Goal: Task Accomplishment & Management: Use online tool/utility

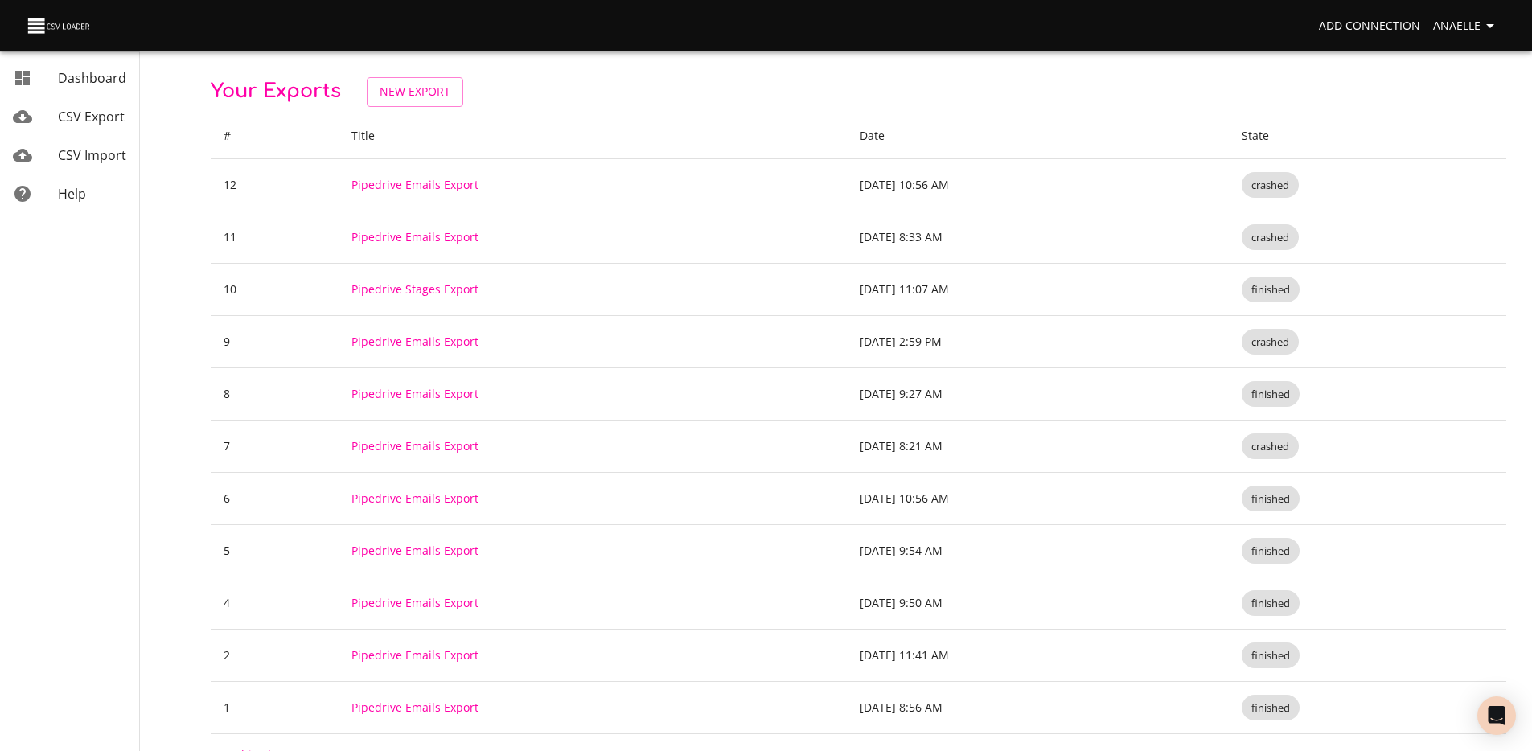
click at [411, 108] on div "Your Exports New Export # Title Date State 12 Pipedrive Emails Export [DATE] 10…" at bounding box center [858, 426] width 1295 height 699
click at [415, 96] on span "New Export" at bounding box center [415, 92] width 71 height 20
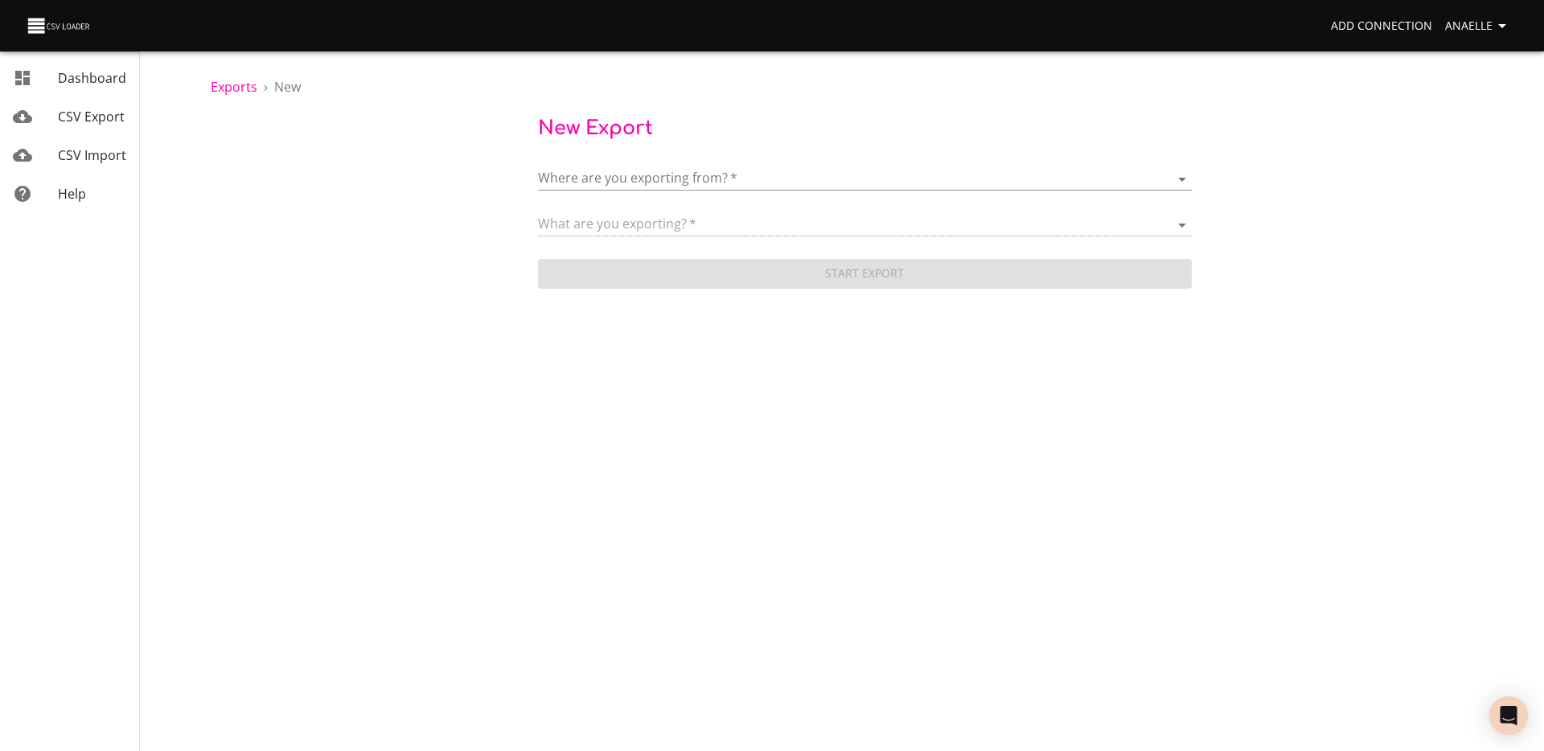
click at [627, 166] on div "Where are you exporting from?   * ​" at bounding box center [865, 172] width 654 height 36
click at [625, 178] on body "Add Connection Anaelle Dashboard CSV Export CSV Import Help Exports › New New E…" at bounding box center [772, 375] width 1544 height 751
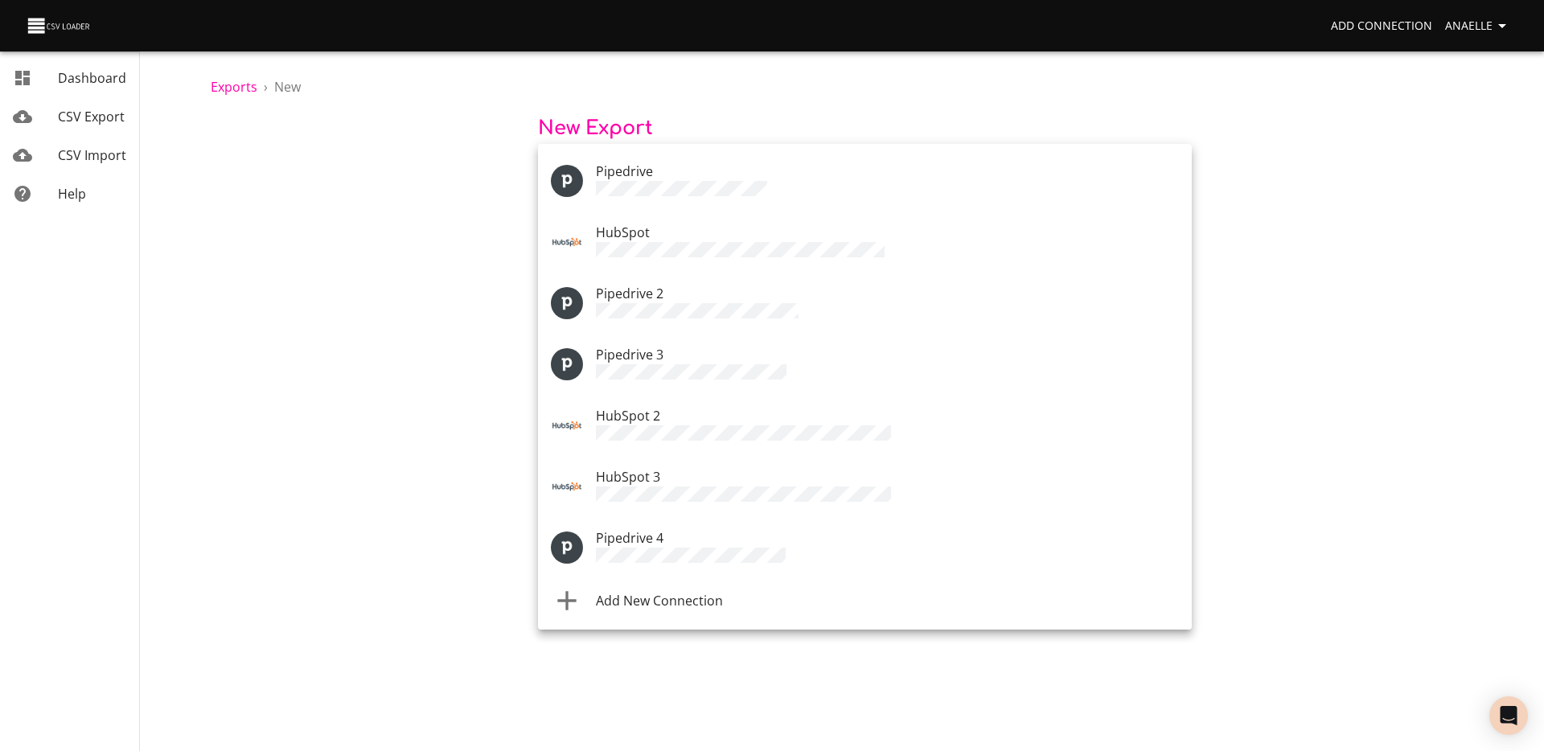
click at [672, 593] on li "Add New Connection" at bounding box center [865, 600] width 654 height 45
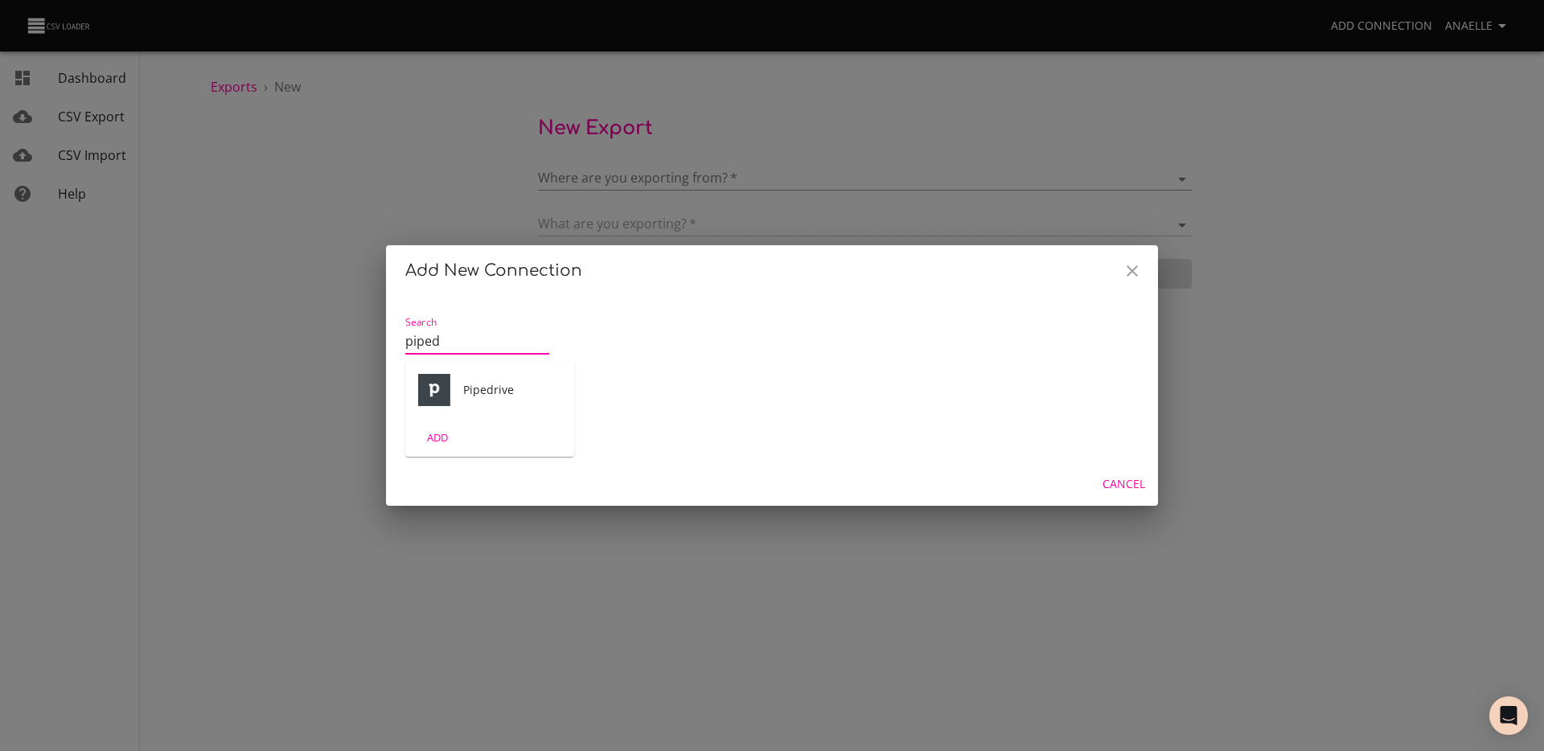
type input "piped"
click at [481, 425] on div "ADD" at bounding box center [489, 438] width 169 height 38
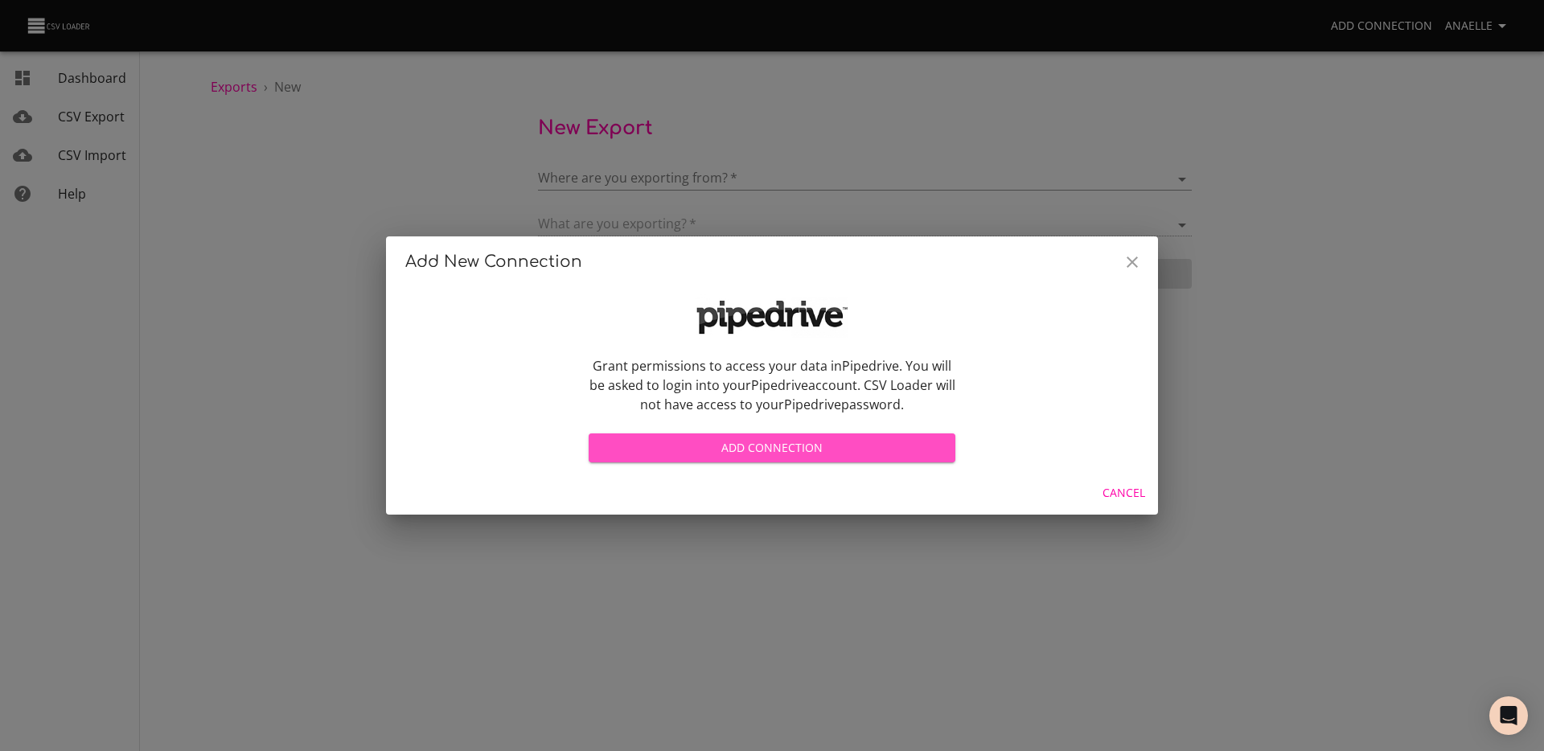
click at [844, 445] on span "Add Connection" at bounding box center [771, 448] width 341 height 20
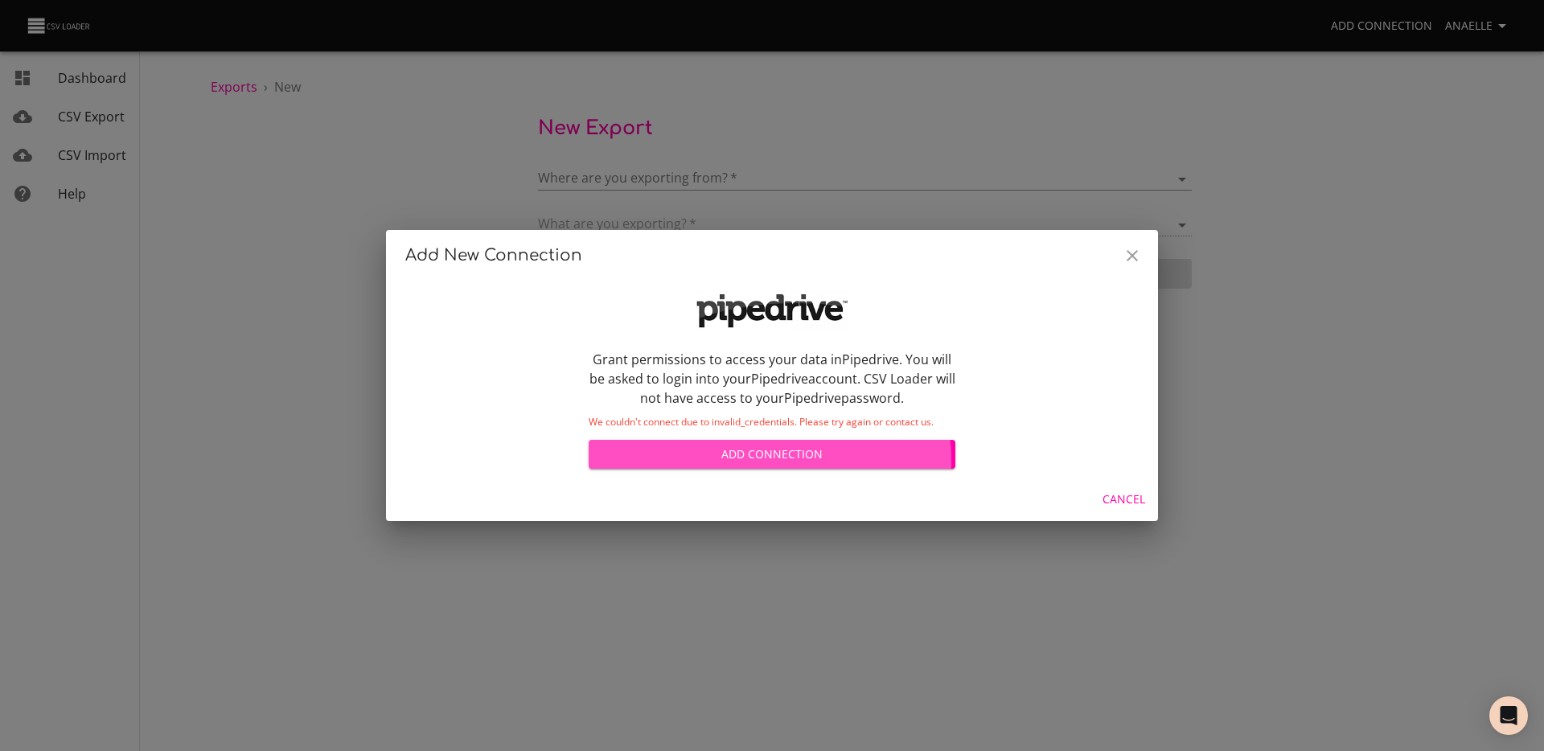
click at [748, 461] on span "Add Connection" at bounding box center [771, 455] width 341 height 20
click at [749, 453] on span "Add Connection" at bounding box center [771, 455] width 341 height 20
